Goal: Information Seeking & Learning: Learn about a topic

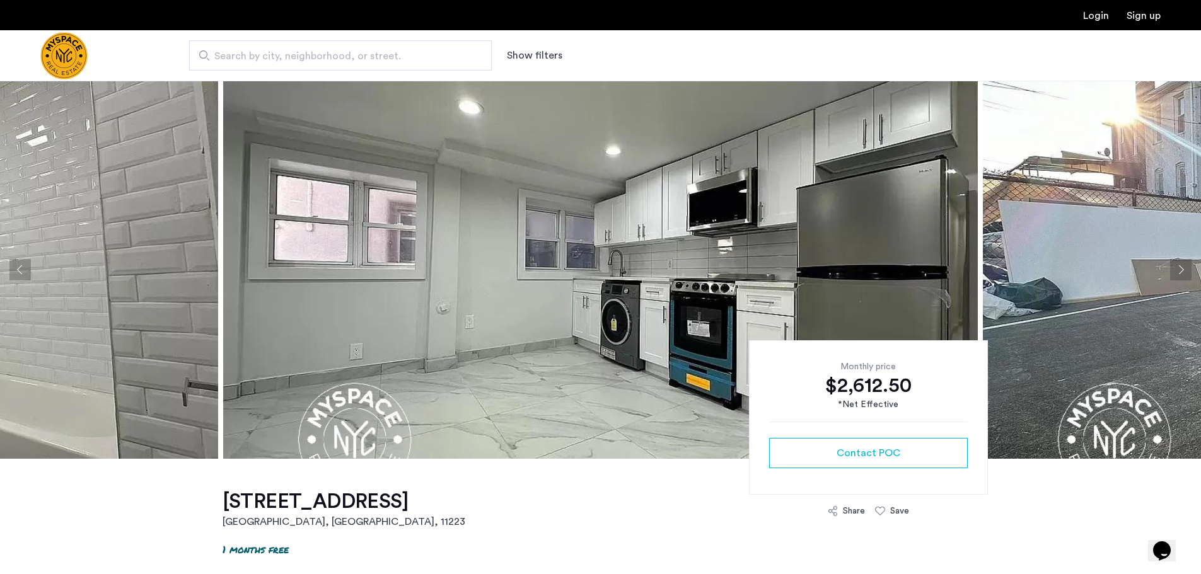
click at [1182, 267] on button "Next apartment" at bounding box center [1180, 269] width 21 height 21
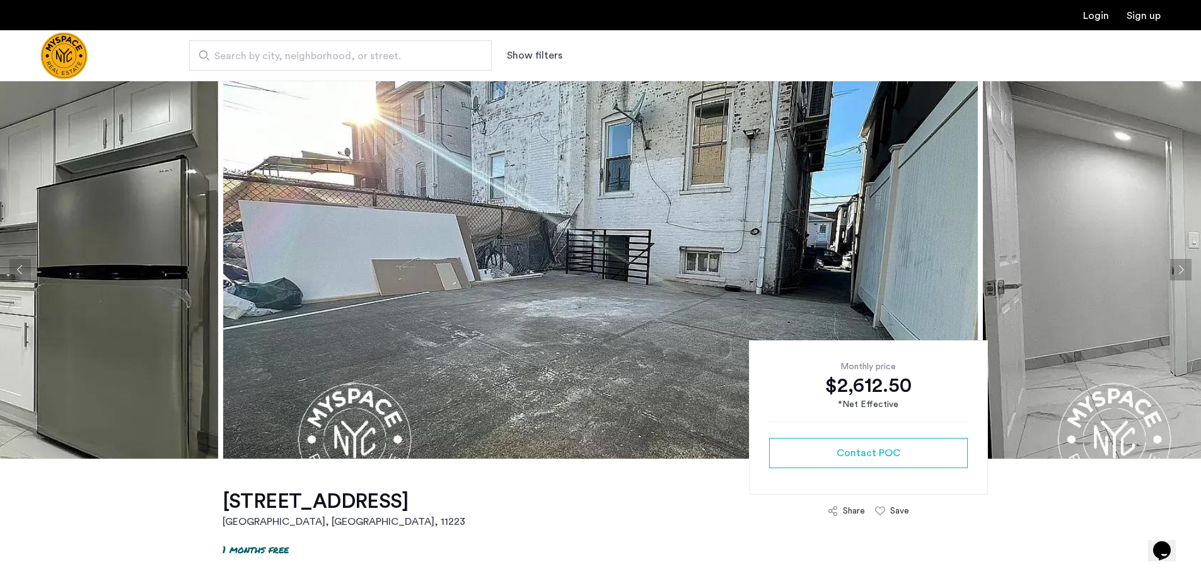
click at [1182, 267] on button "Next apartment" at bounding box center [1180, 269] width 21 height 21
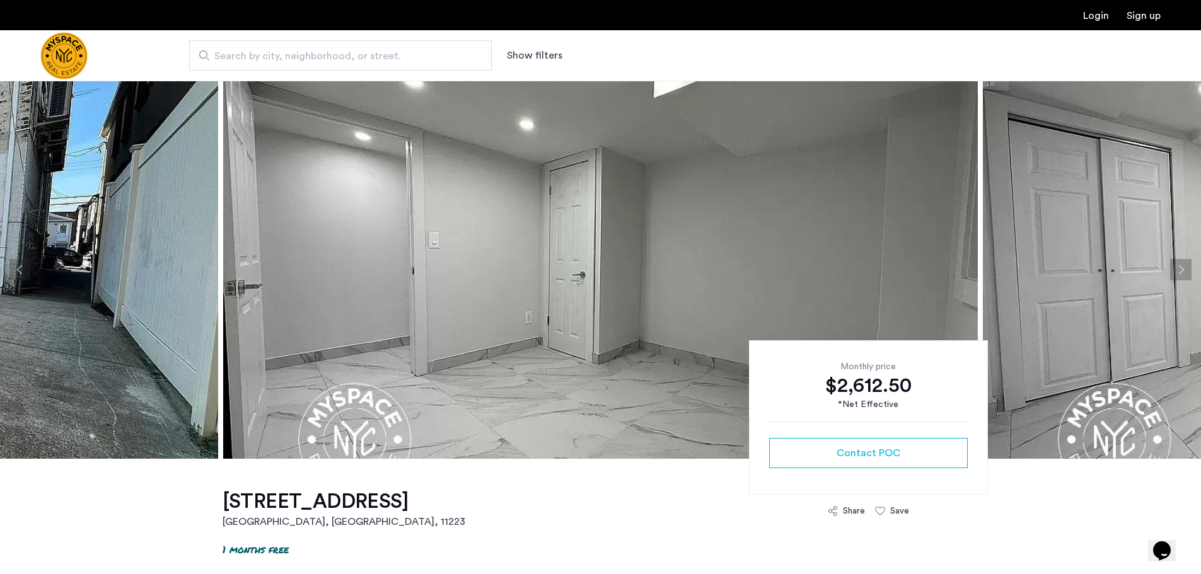
click at [1182, 267] on button "Next apartment" at bounding box center [1180, 269] width 21 height 21
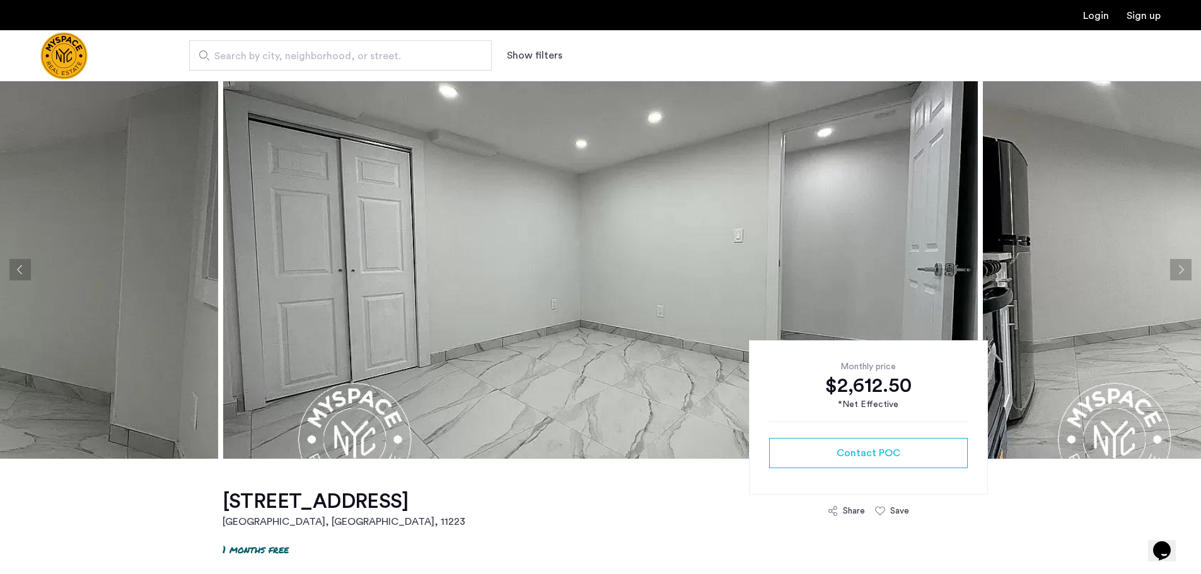
click at [1182, 267] on button "Next apartment" at bounding box center [1180, 269] width 21 height 21
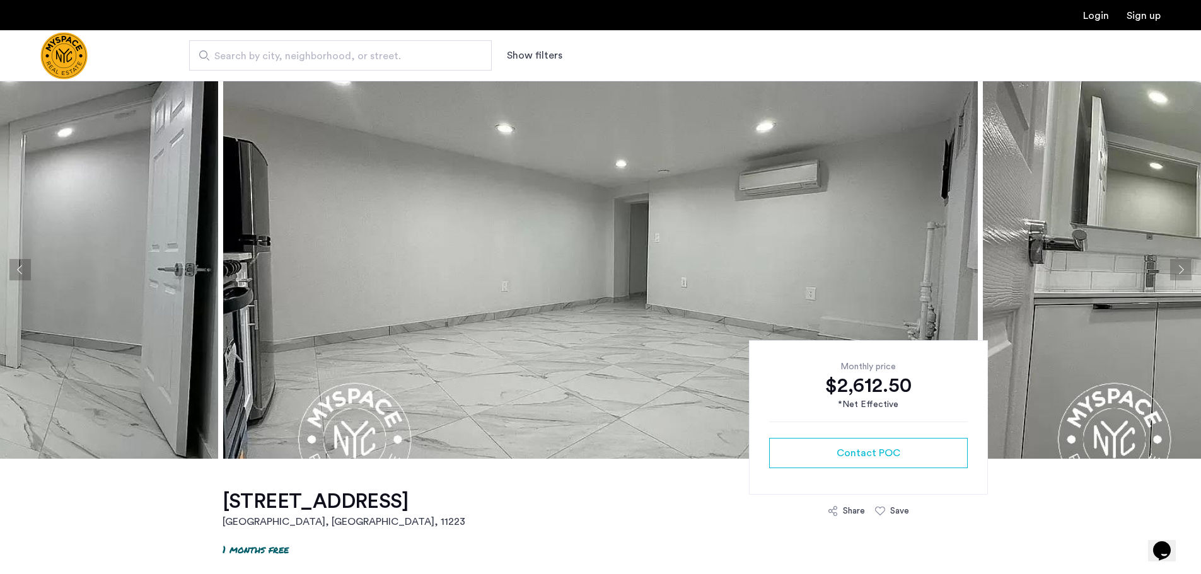
click at [1181, 275] on button "Next apartment" at bounding box center [1180, 269] width 21 height 21
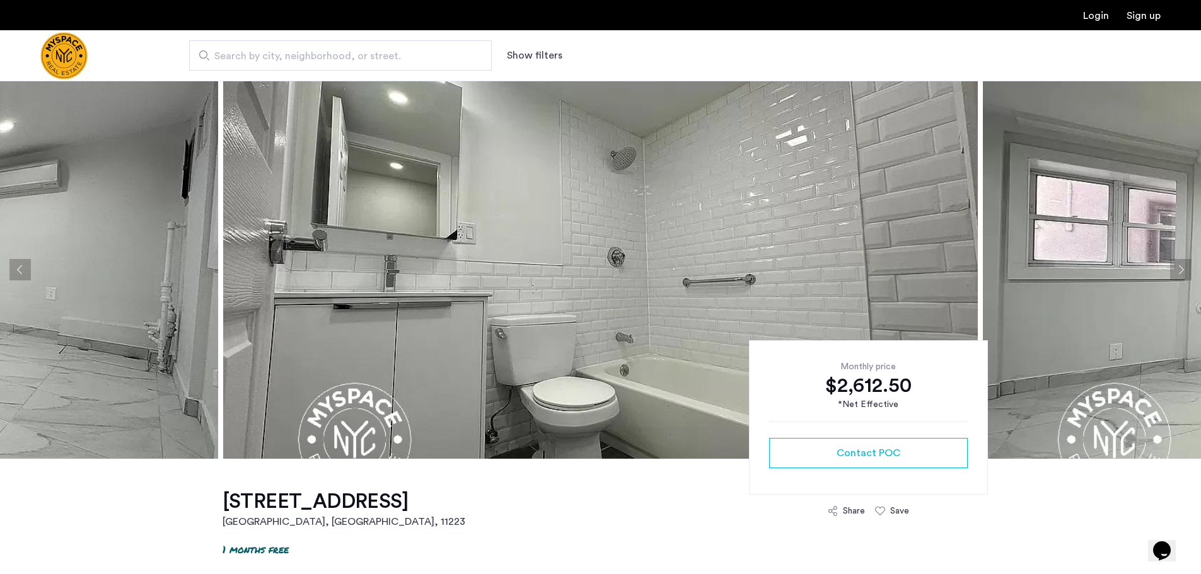
click at [1181, 275] on button "Next apartment" at bounding box center [1180, 269] width 21 height 21
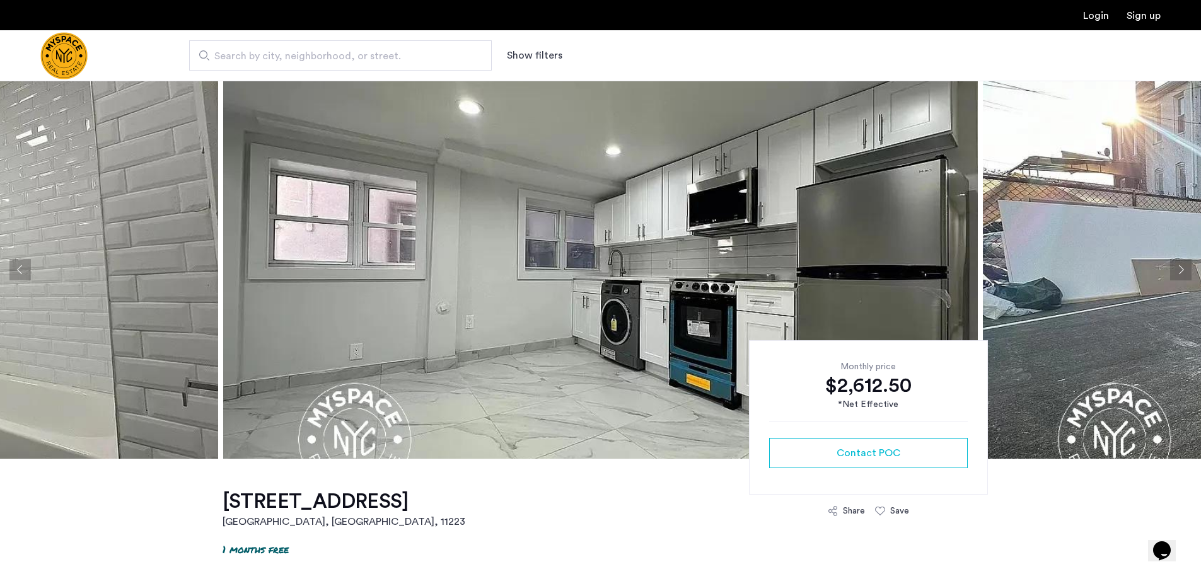
click at [1181, 275] on button "Next apartment" at bounding box center [1180, 269] width 21 height 21
